Goal: Download file/media

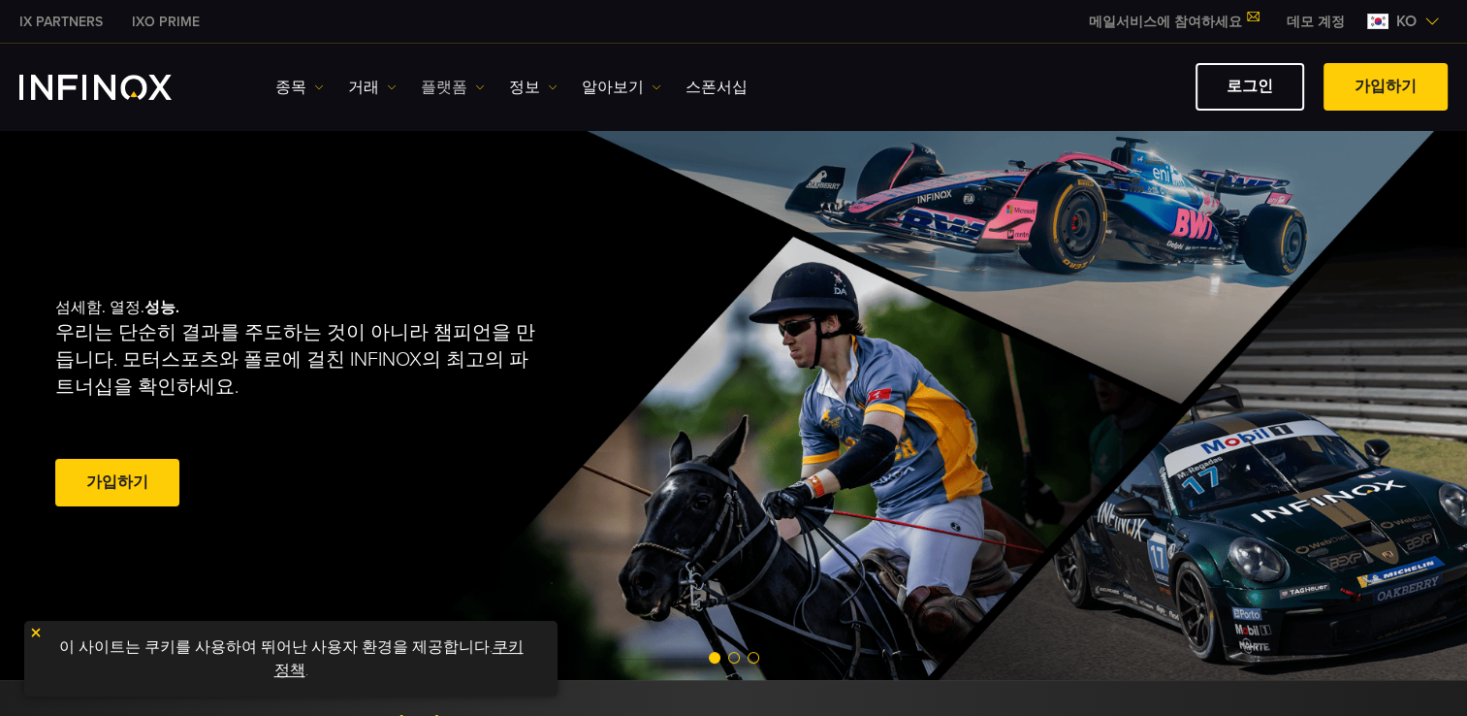
click at [440, 86] on link "플랫폼" at bounding box center [453, 87] width 64 height 23
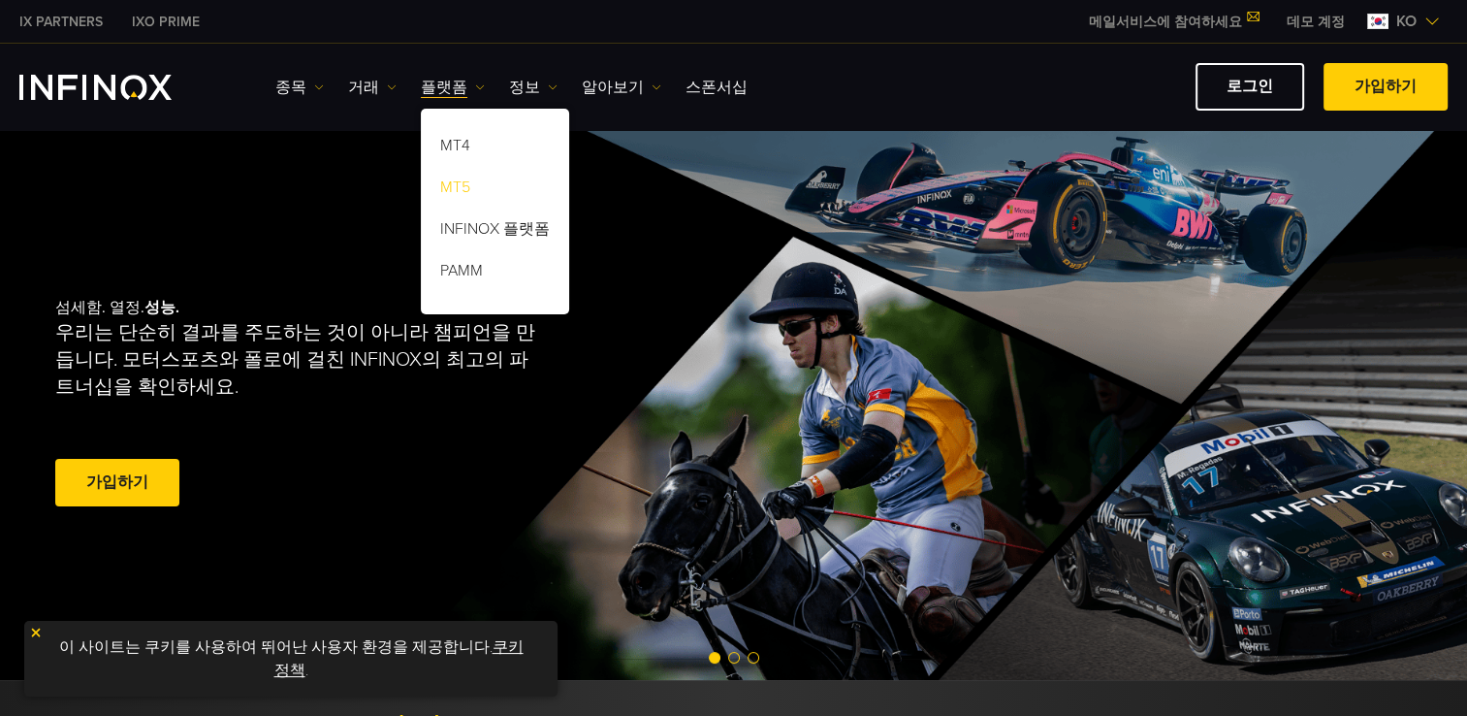
click at [452, 189] on link "MT5" at bounding box center [495, 191] width 148 height 42
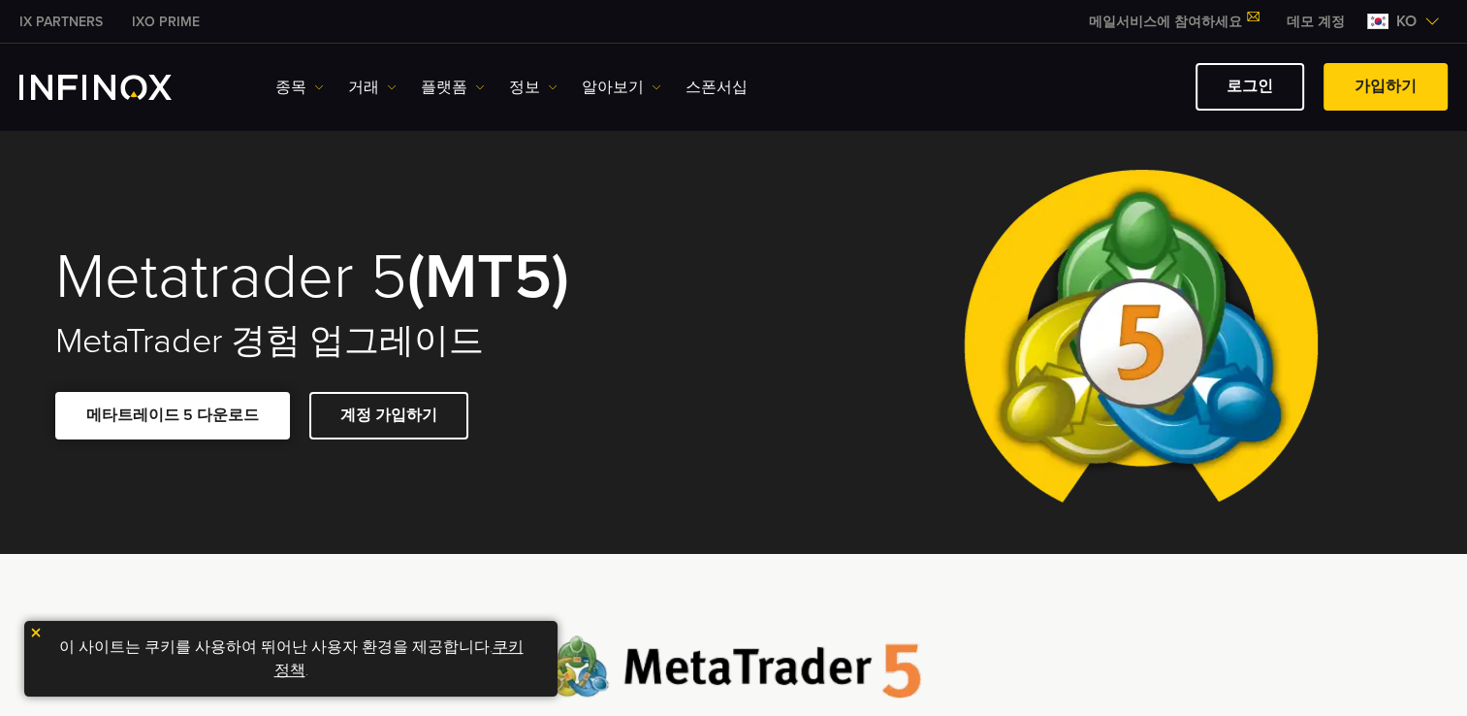
click at [196, 425] on link "메타트레이드 5 다운로드" at bounding box center [172, 416] width 235 height 48
click at [1386, 87] on span at bounding box center [1386, 87] width 0 height 0
